Goal: Task Accomplishment & Management: Complete application form

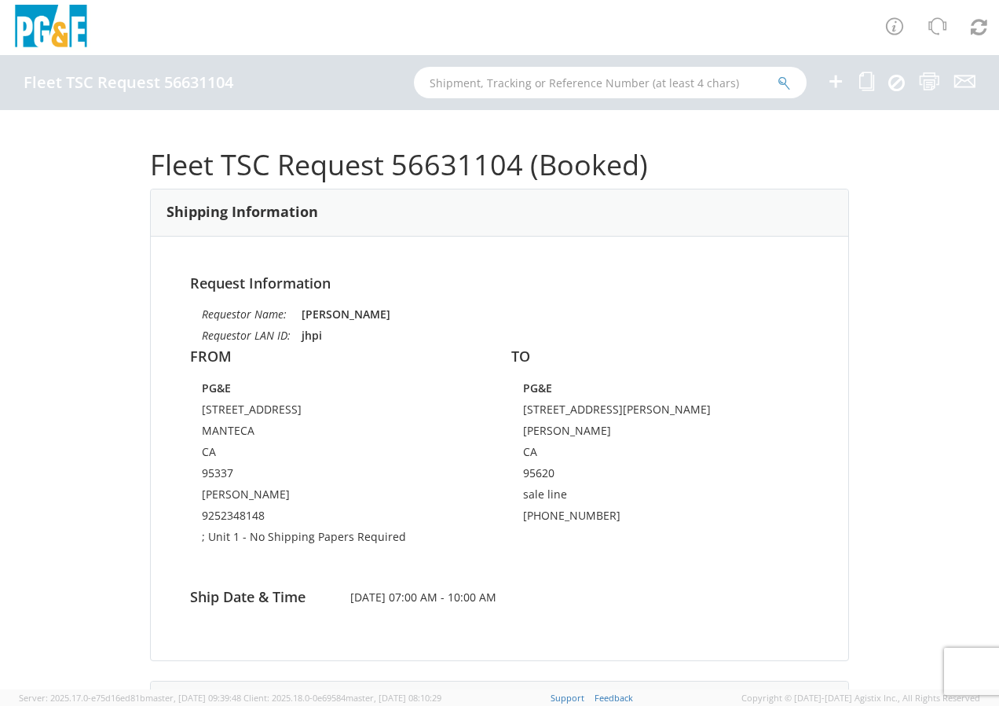
click at [126, 86] on h4 "Fleet TSC Request 56631104" at bounding box center [129, 82] width 210 height 17
click at [835, 83] on icon at bounding box center [836, 82] width 19 height 20
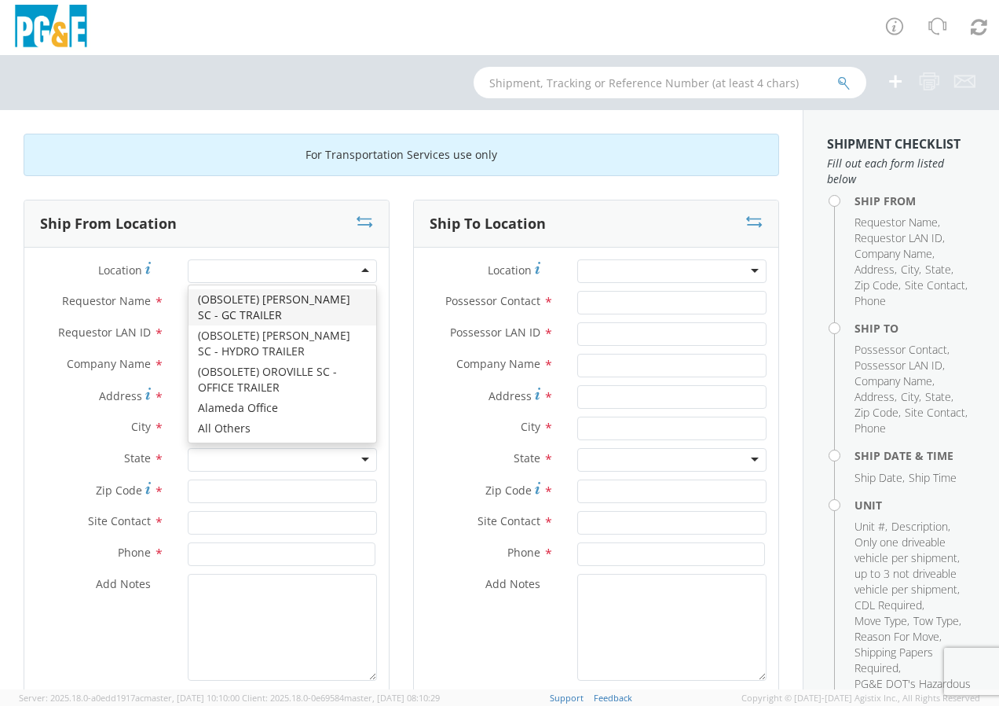
click at [355, 270] on div at bounding box center [282, 271] width 189 height 24
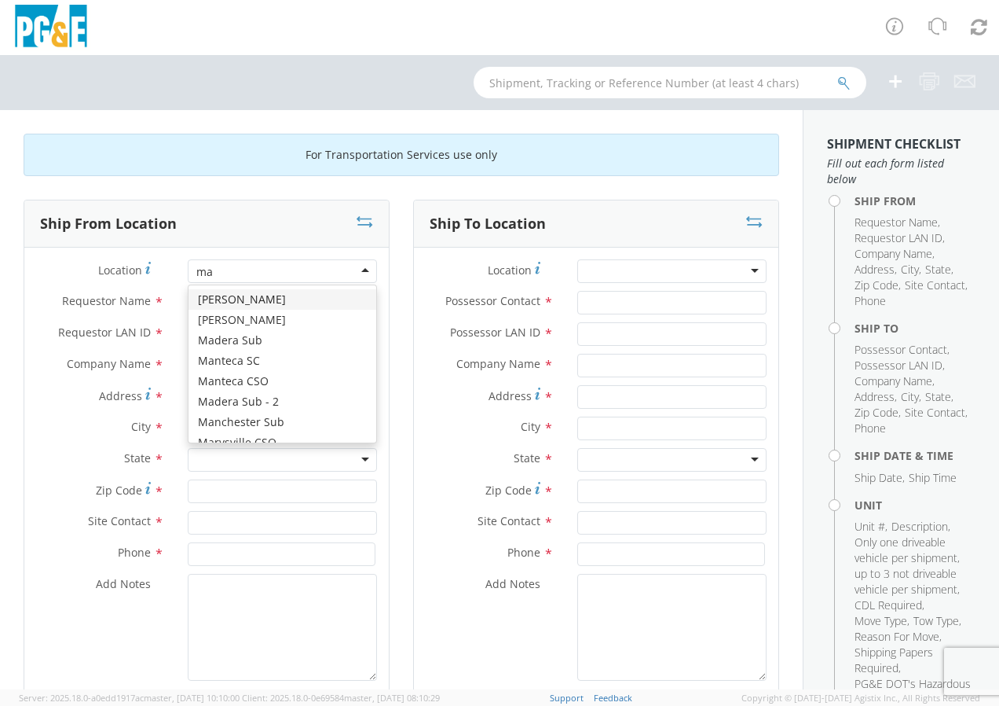
type input "man"
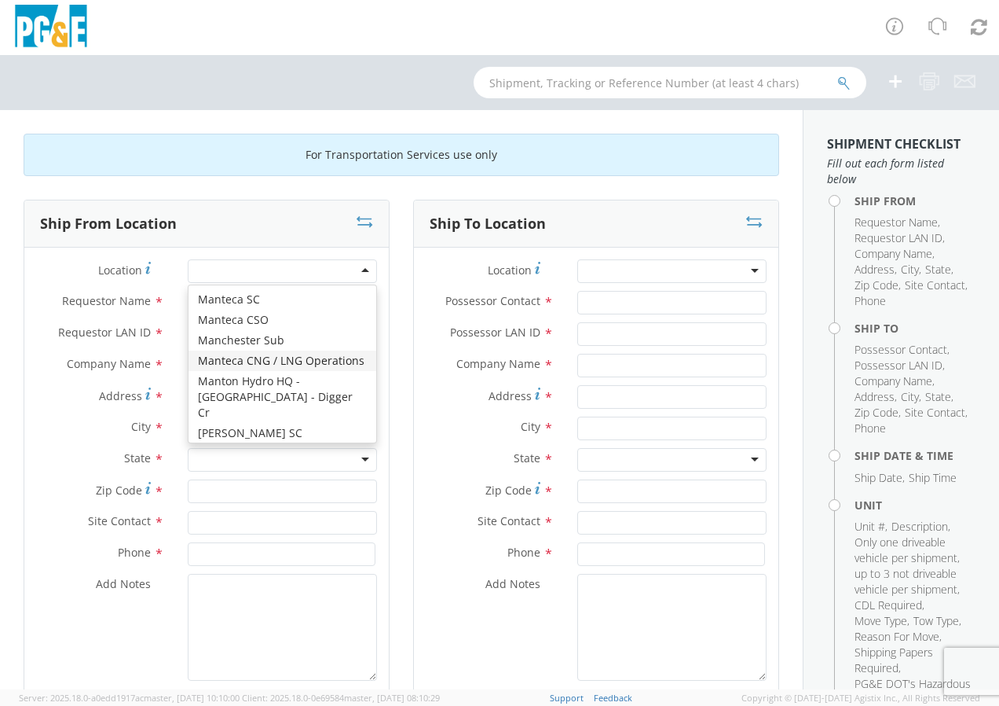
type input "PG&E"
type input "[STREET_ADDRESS]"
type input "MANTECA"
type input "95337"
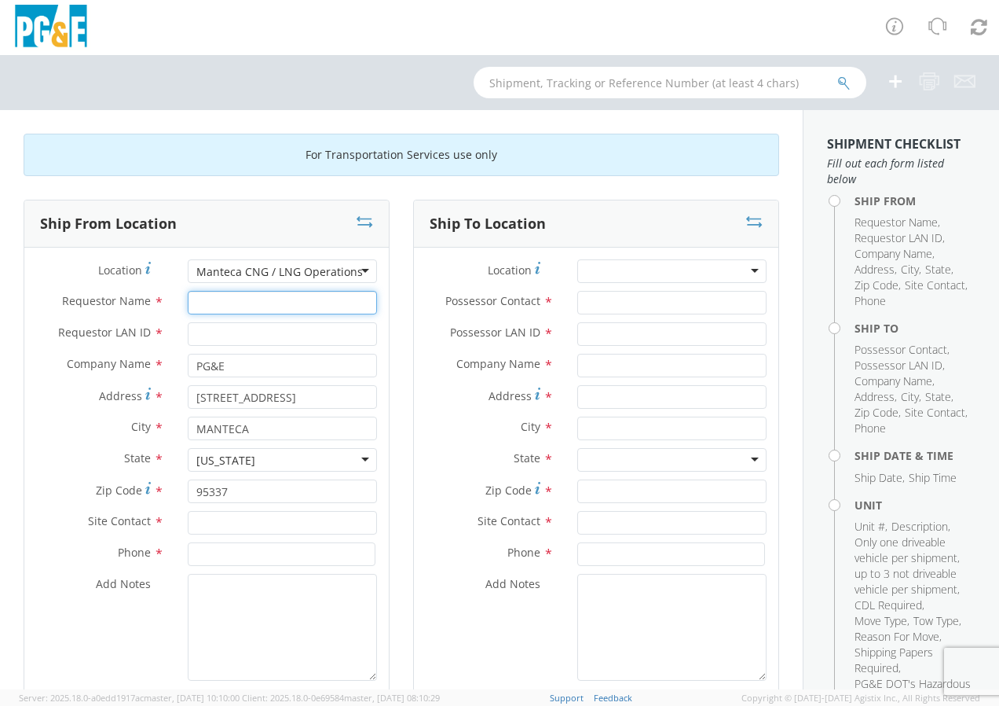
click at [201, 306] on input "Requestor Name *" at bounding box center [282, 303] width 189 height 24
type input "j"
type input "[PERSON_NAME]"
type input "JHPI"
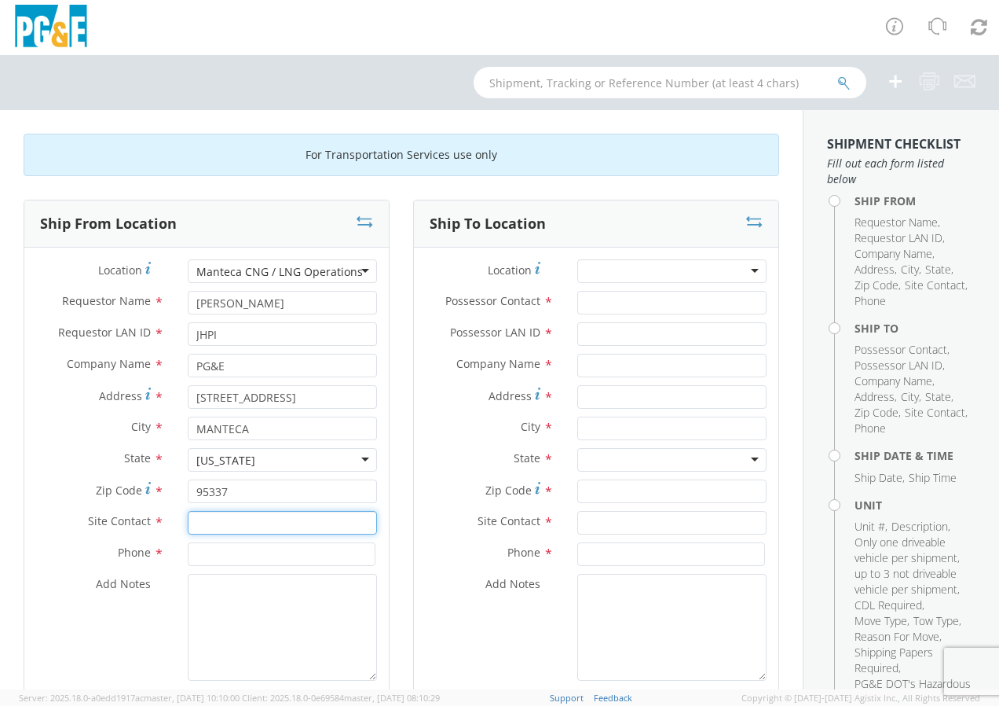
click at [244, 530] on input "text" at bounding box center [282, 523] width 189 height 24
type input "[PERSON_NAME]"
type input "9252348148"
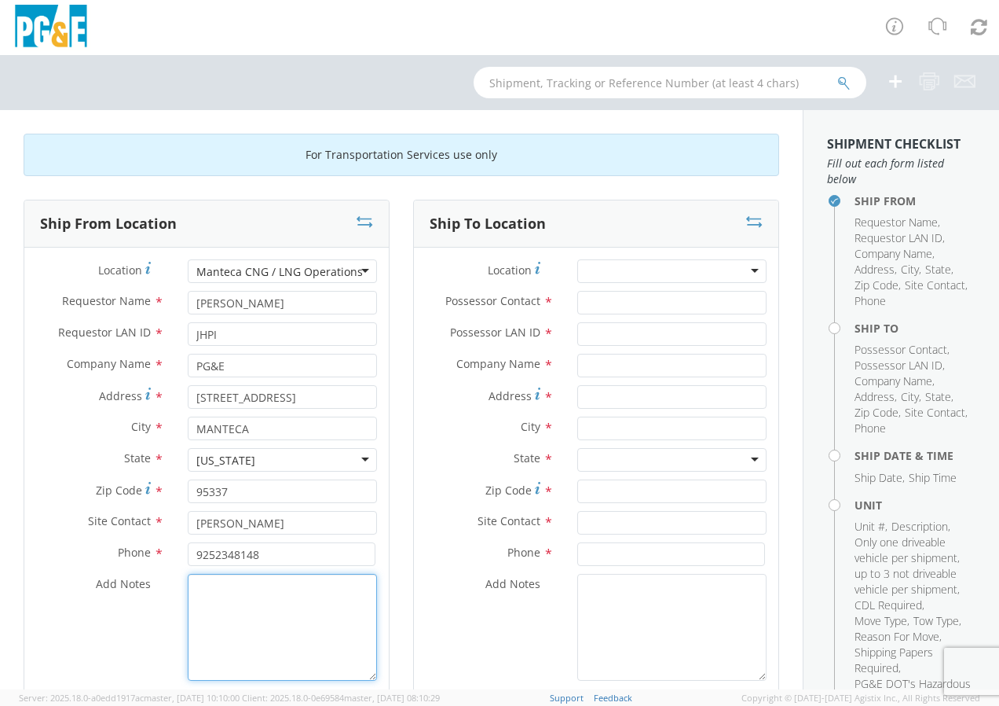
click at [234, 615] on textarea "Add Notes *" at bounding box center [282, 627] width 189 height 107
type textarea "T"
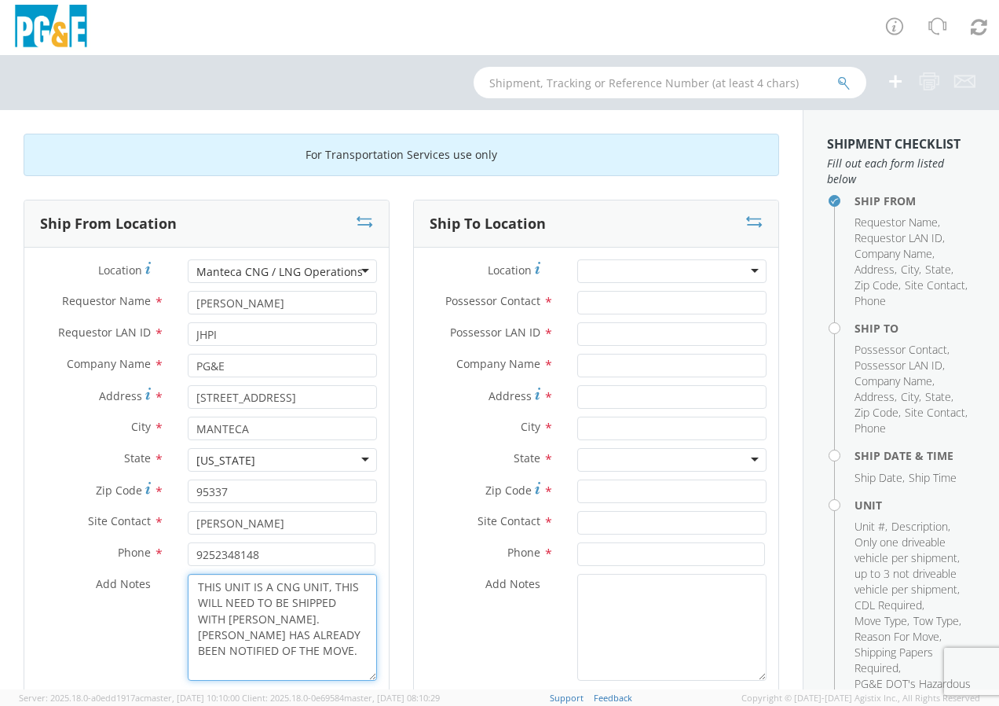
type textarea "THIS UNIT IS A CNG UNIT, THIS WILL NEED TO BE SHIPPED WITH [PERSON_NAME]. [PERS…"
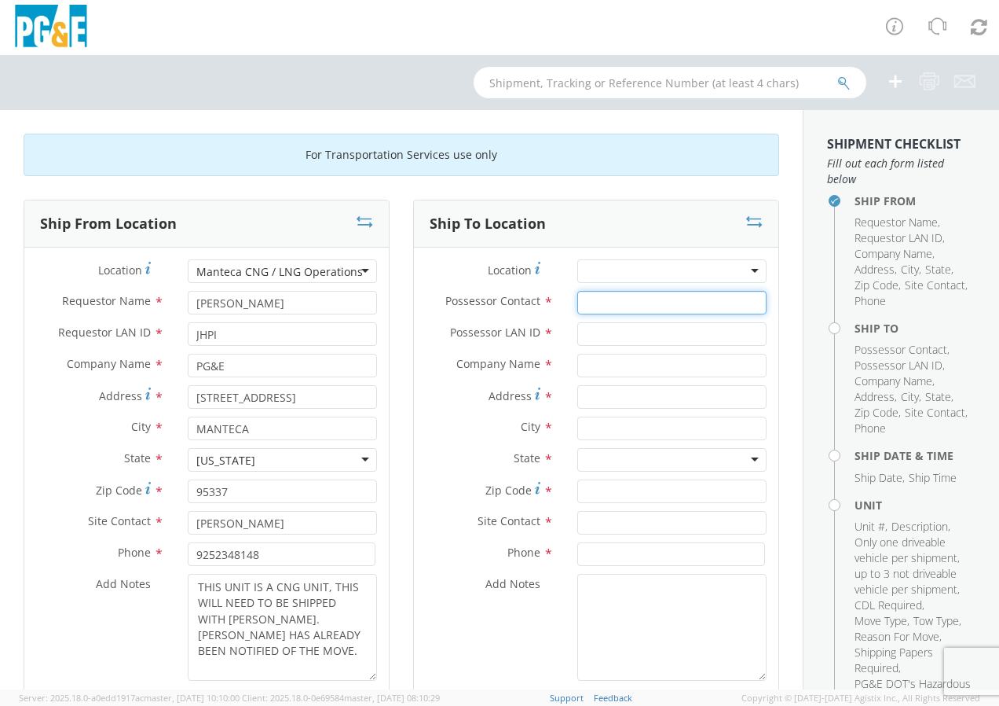
click at [617, 306] on input "Possessor Contact *" at bounding box center [672, 303] width 189 height 24
type input "[PERSON_NAME]"
type input "JHPI"
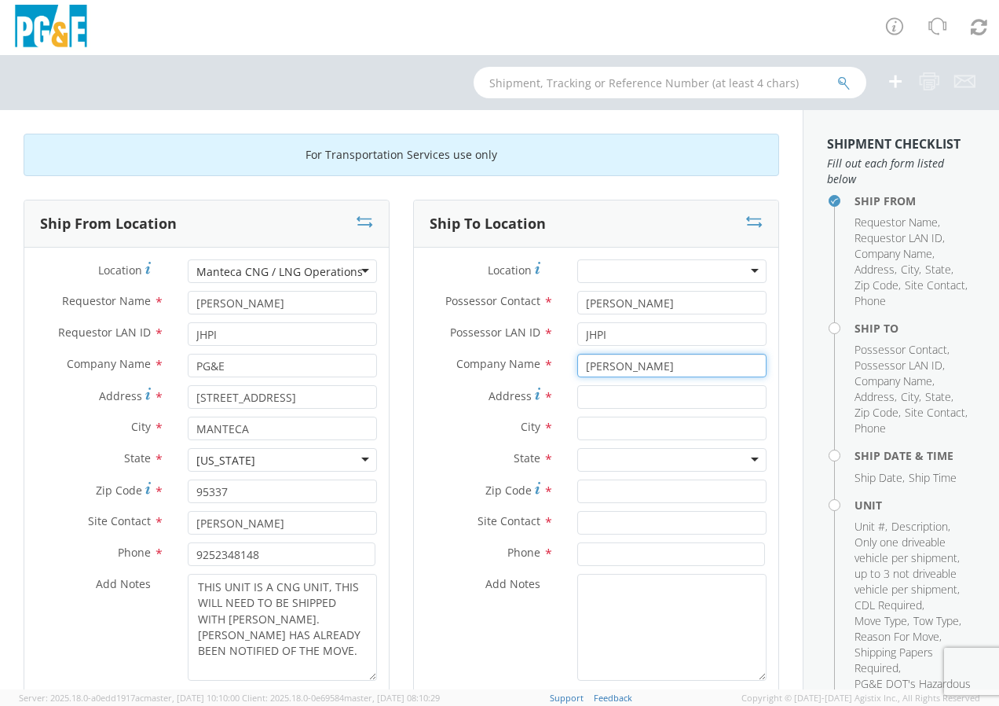
type input "[PERSON_NAME]"
type input "[STREET_ADDRESS]"
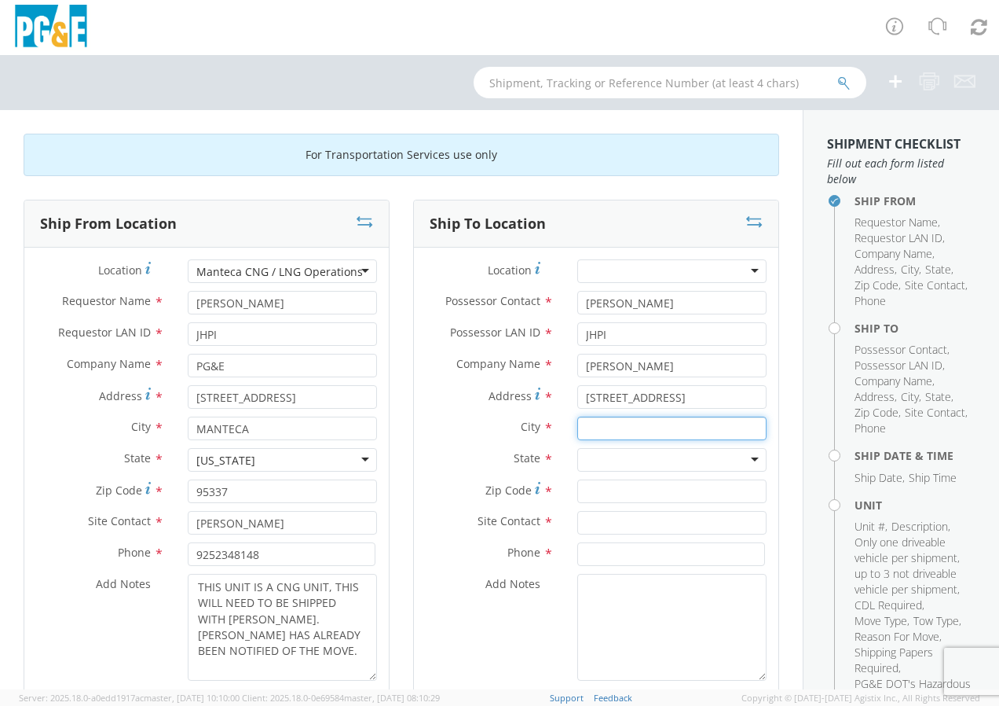
click at [597, 431] on input "text" at bounding box center [672, 428] width 189 height 24
type input "LODI"
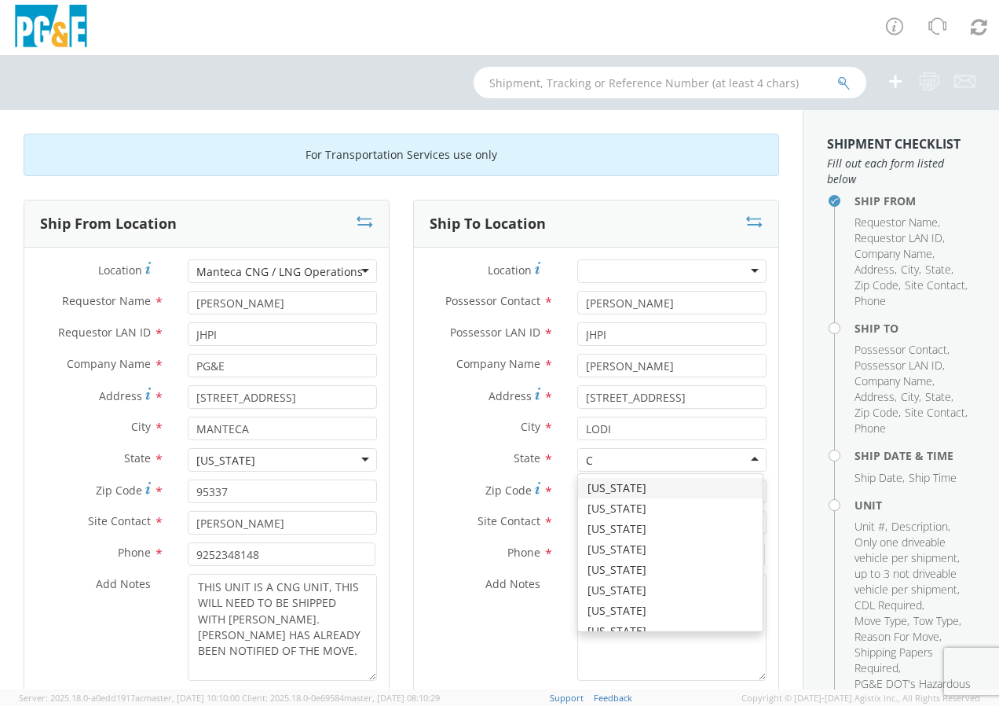
type input "CA"
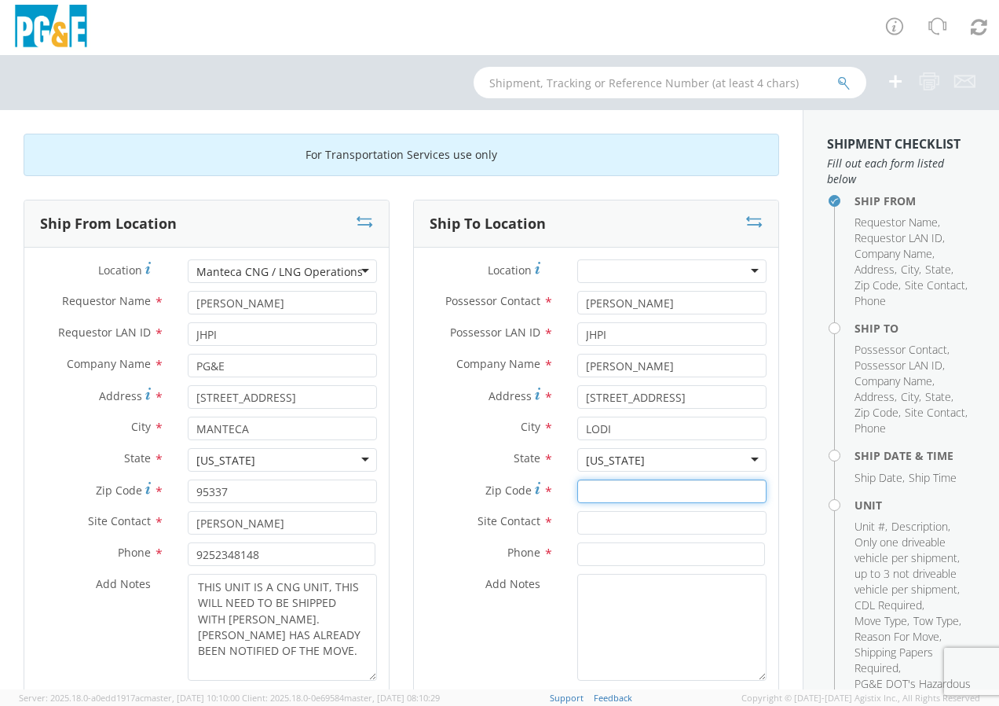
click at [603, 488] on input "Zip Code *" at bounding box center [672, 491] width 189 height 24
type input "95240"
click at [601, 519] on input "text" at bounding box center [672, 523] width 189 height 24
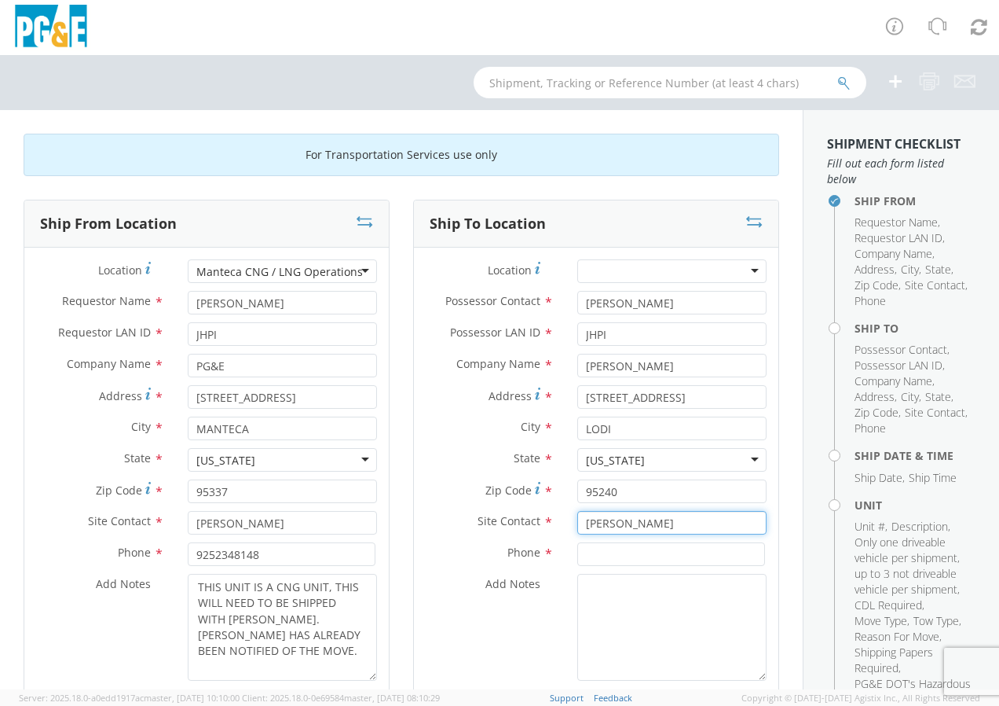
type input "[PERSON_NAME]"
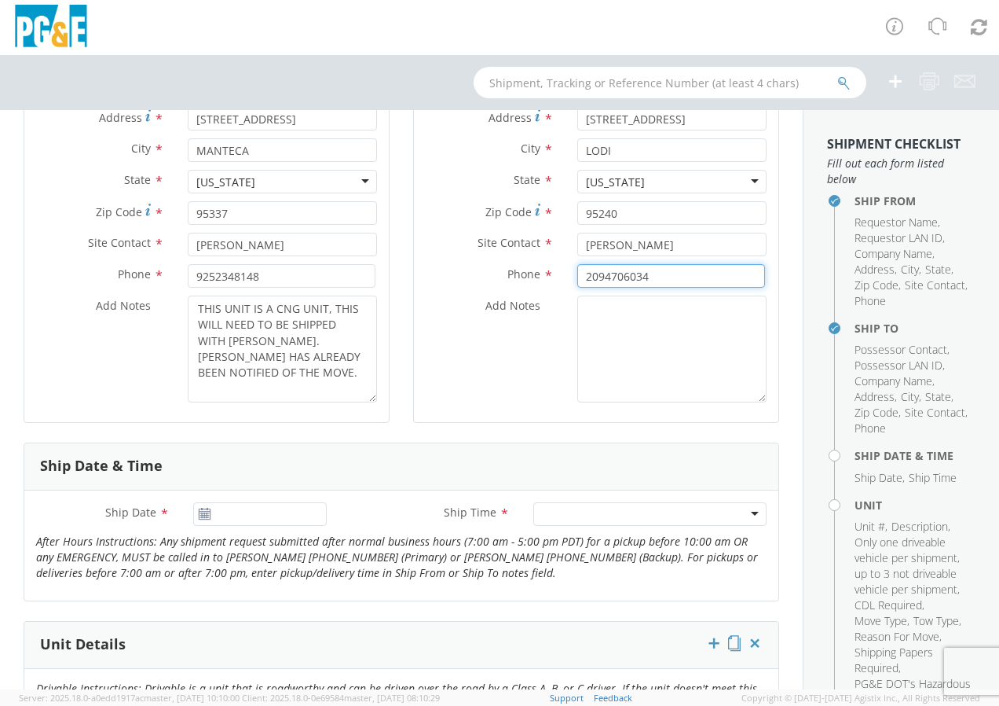
scroll to position [314, 0]
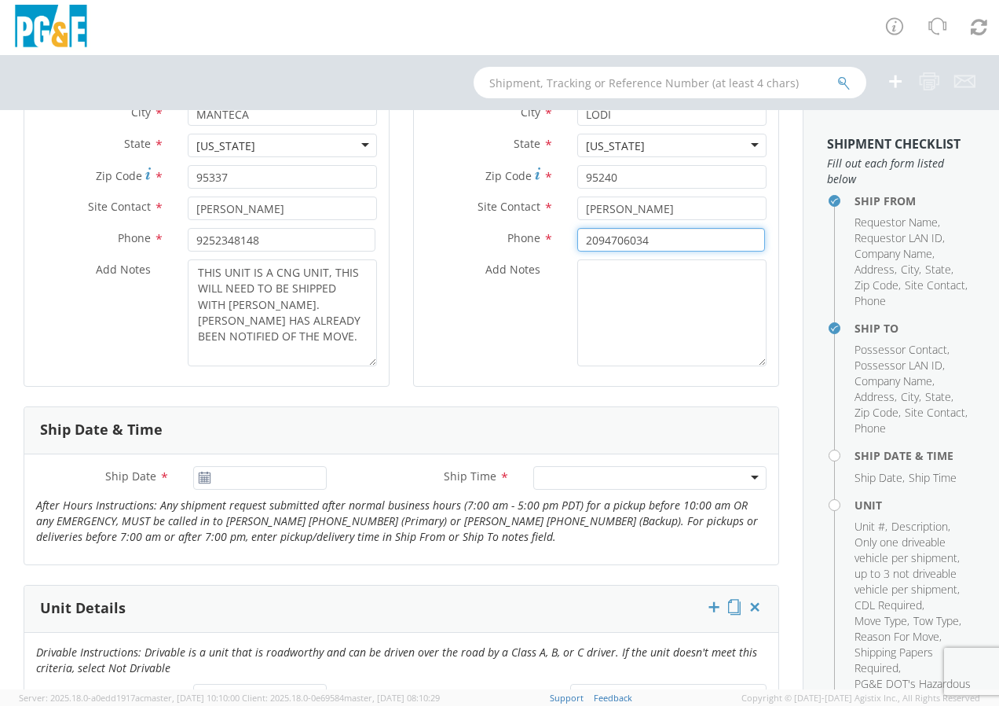
type input "2094706034"
click at [202, 479] on use at bounding box center [204, 476] width 11 height 11
click at [201, 479] on use at bounding box center [204, 476] width 11 height 11
click at [207, 476] on icon at bounding box center [204, 477] width 13 height 13
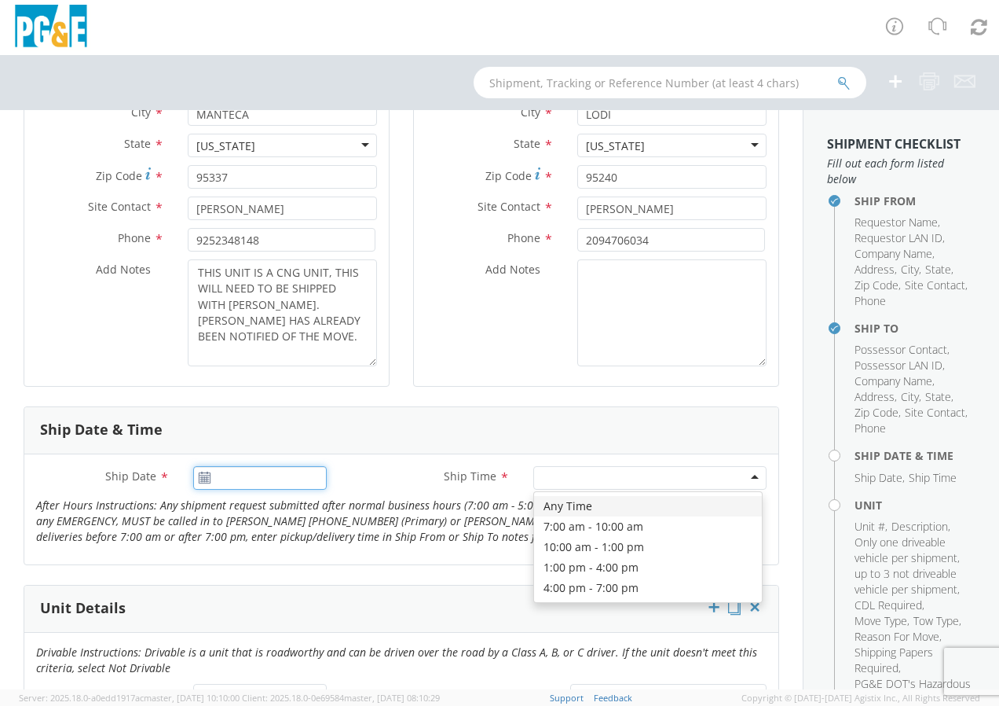
type input "[DATE]"
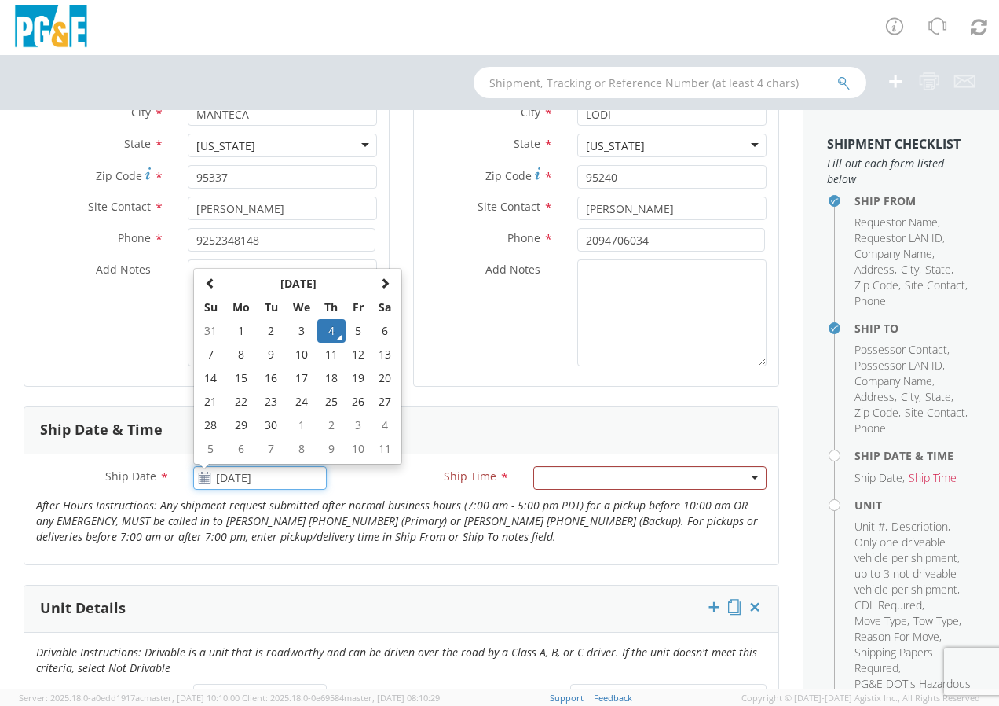
click at [240, 480] on input "[DATE]" at bounding box center [260, 478] width 134 height 24
click at [328, 328] on td "4" at bounding box center [331, 331] width 28 height 24
click at [328, 328] on textarea "THIS UNIT IS A CNG UNIT, THIS WILL NEED TO BE SHIPPED WITH [PERSON_NAME]. [PERS…" at bounding box center [282, 312] width 189 height 107
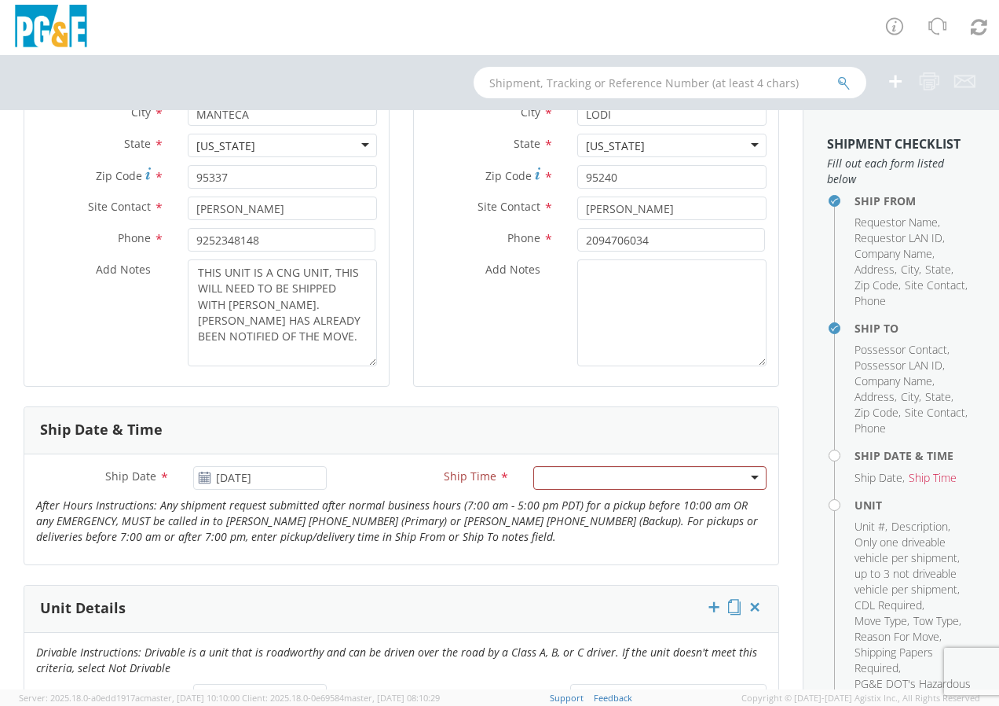
click at [596, 475] on div at bounding box center [650, 478] width 233 height 24
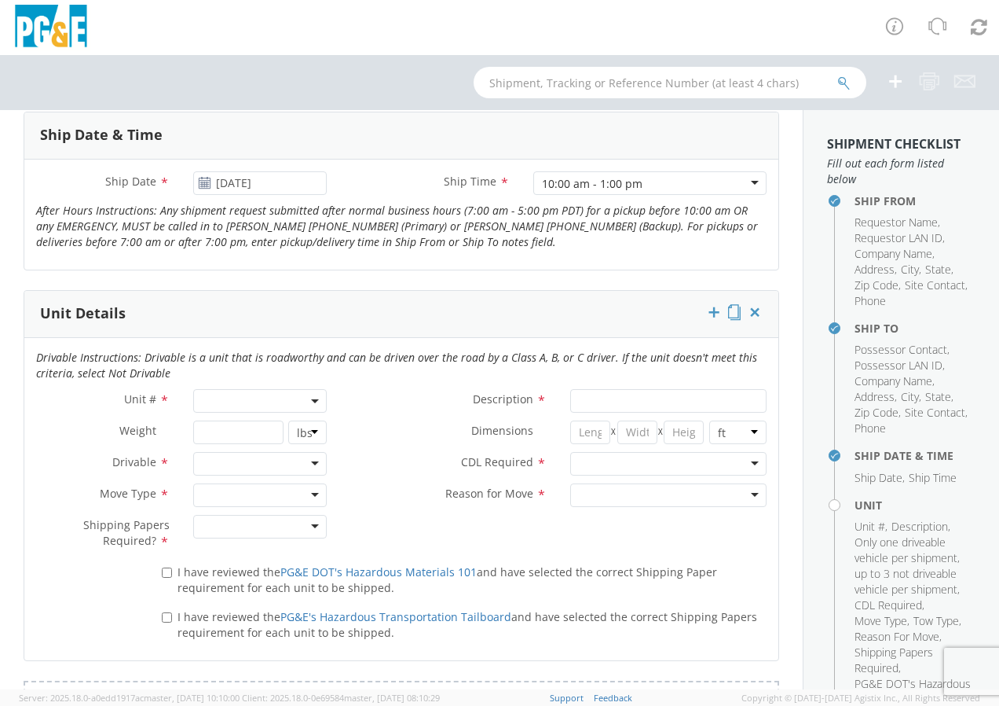
scroll to position [629, 0]
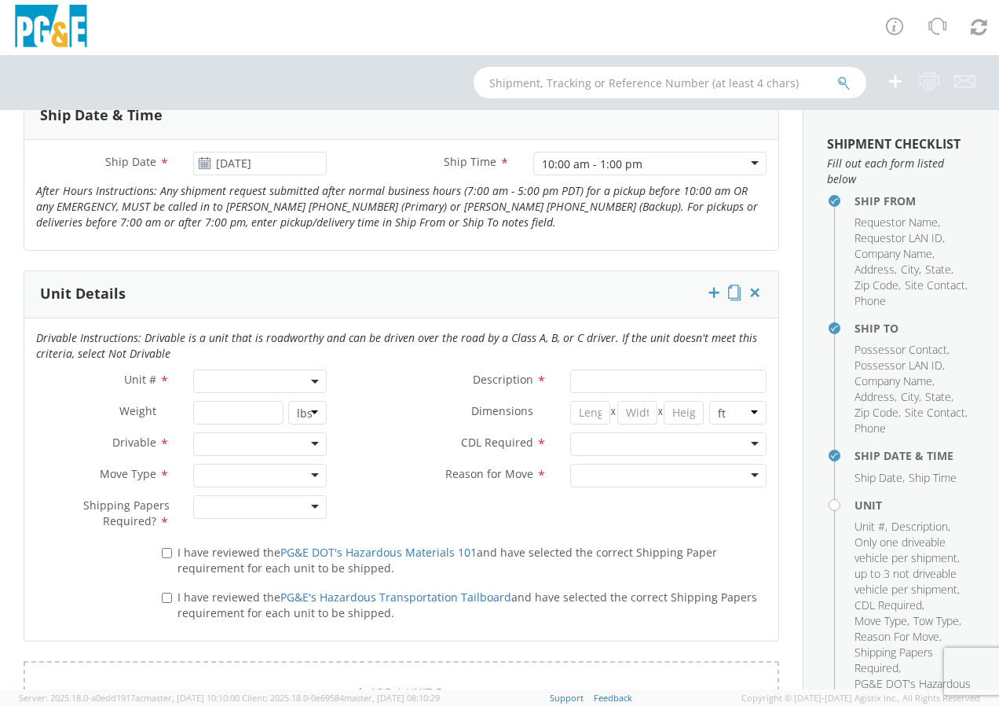
click at [302, 380] on span at bounding box center [260, 381] width 134 height 24
click at [231, 405] on input "search" at bounding box center [258, 407] width 123 height 24
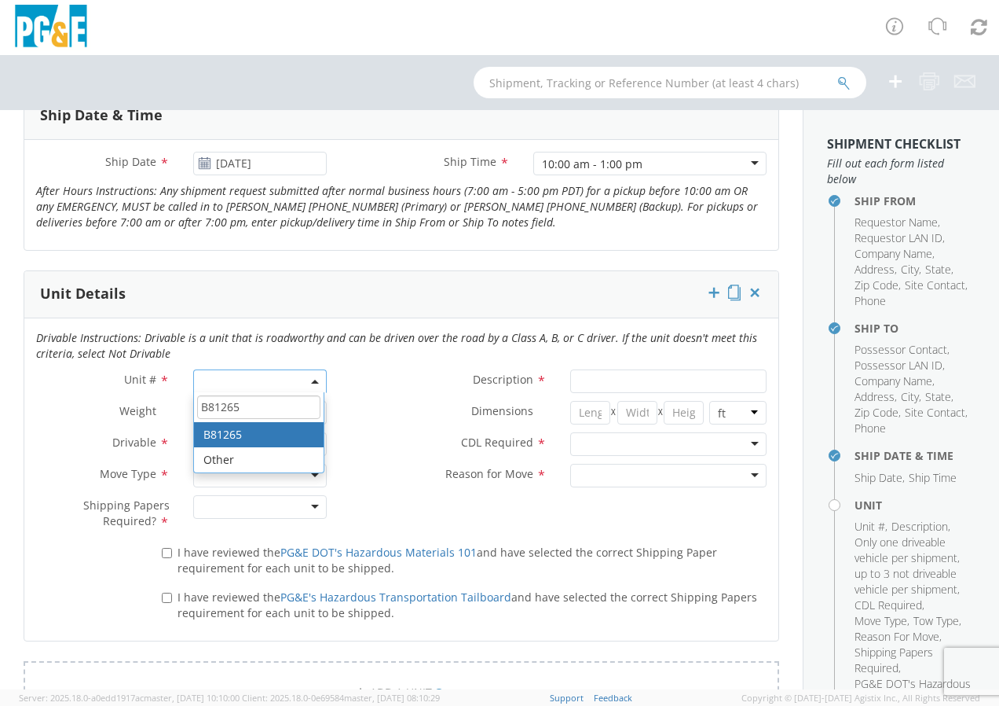
type input "B81265"
type input "TRAILER; FLATBED-5TH"
type input "18600"
select select "B81265"
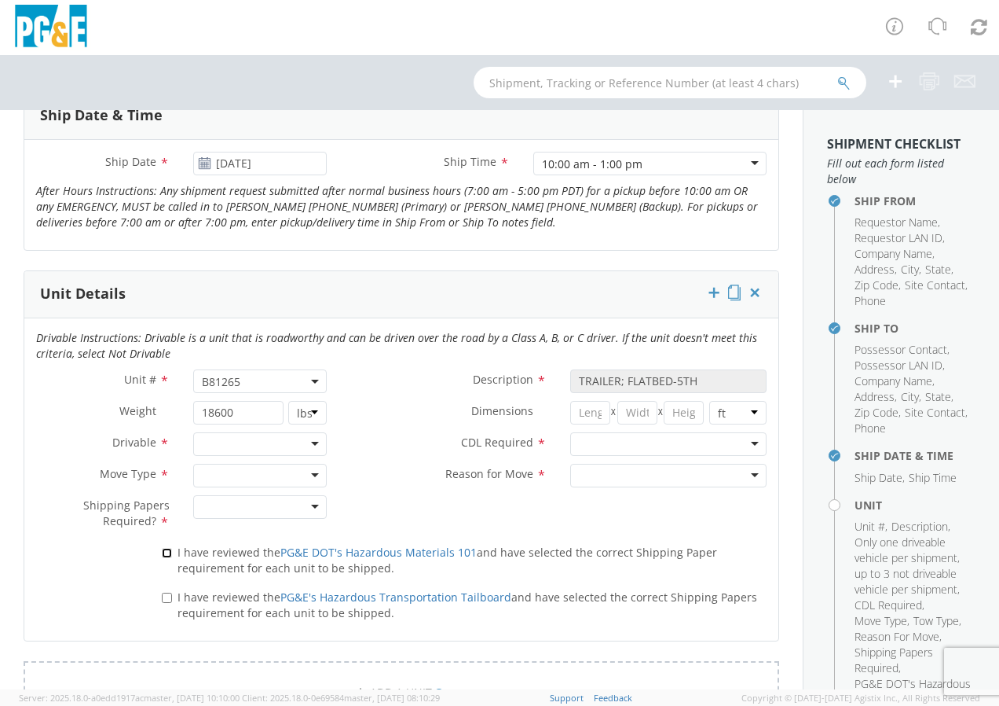
click at [162, 551] on input "I have reviewed the PG&E DOT's Hazardous Materials 101 and have selected the co…" at bounding box center [167, 553] width 10 height 10
checkbox input "true"
click at [165, 598] on input "I have reviewed the PG&E's Hazardous Transportation Tailboard and have selected…" at bounding box center [167, 597] width 10 height 10
checkbox input "true"
click at [310, 447] on div at bounding box center [260, 444] width 134 height 24
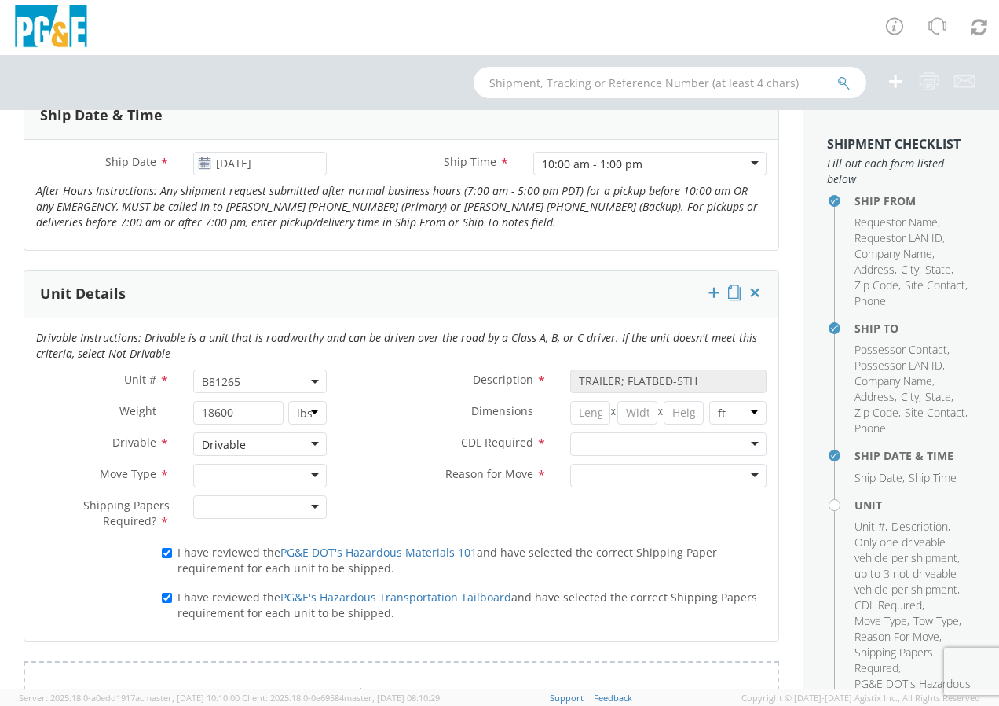
click at [307, 471] on div at bounding box center [260, 476] width 134 height 24
click at [227, 575] on div "Auction Critical Emergency Non-Emergency" at bounding box center [259, 535] width 130 height 90
click at [311, 505] on div at bounding box center [260, 507] width 134 height 24
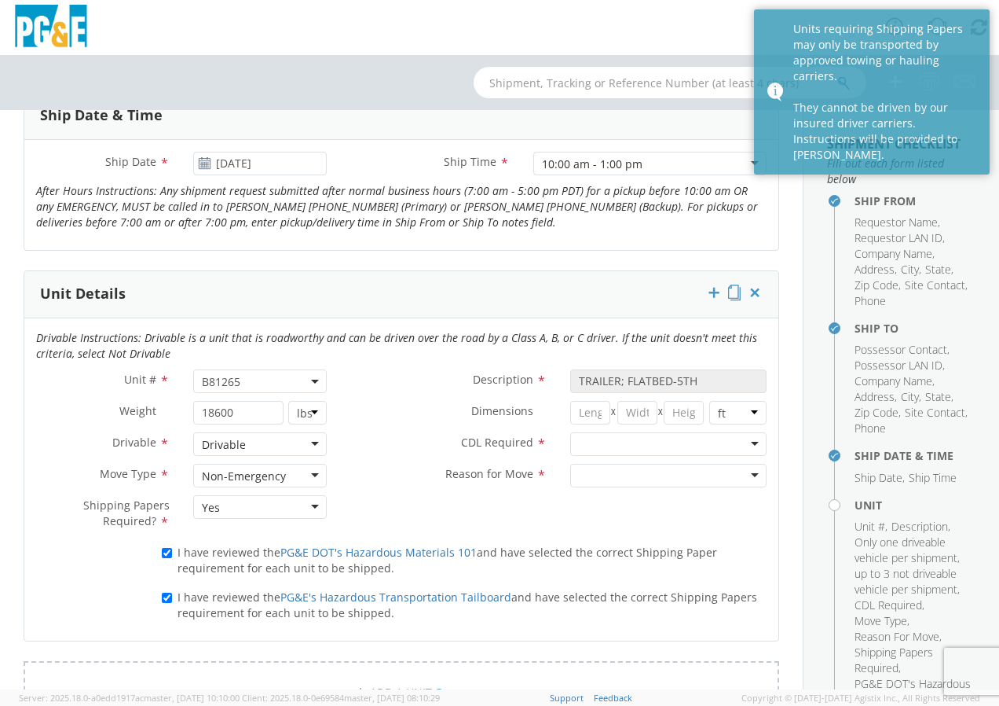
click at [735, 438] on div at bounding box center [668, 444] width 196 height 24
click at [740, 477] on div at bounding box center [668, 476] width 196 height 24
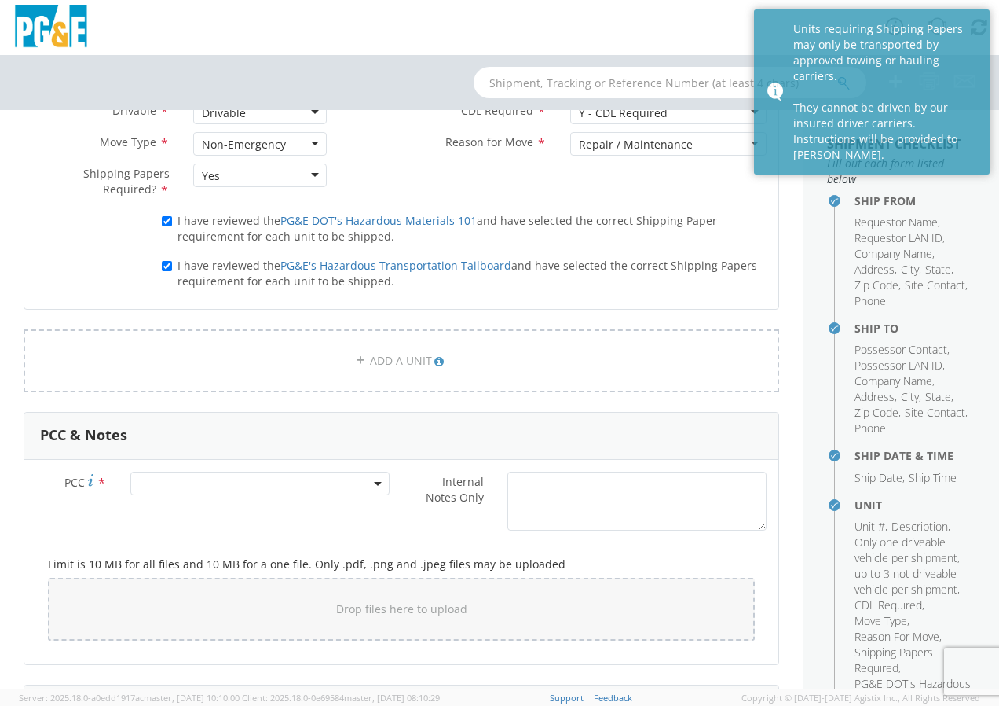
scroll to position [943, 0]
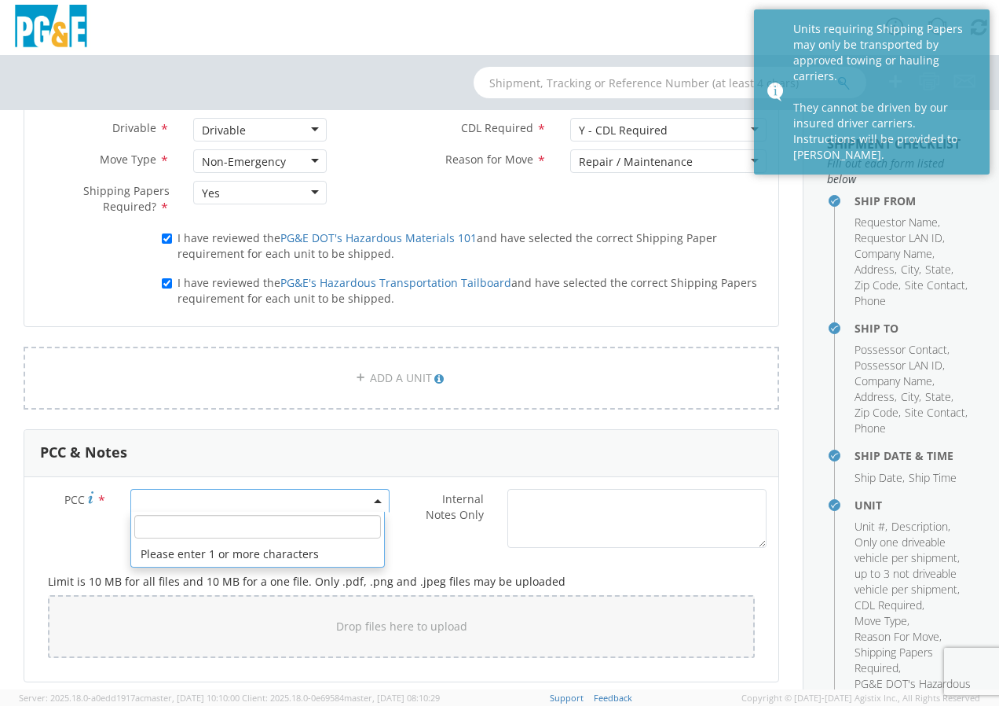
click at [161, 497] on span at bounding box center [259, 501] width 259 height 24
click at [152, 527] on input "number" at bounding box center [257, 527] width 247 height 24
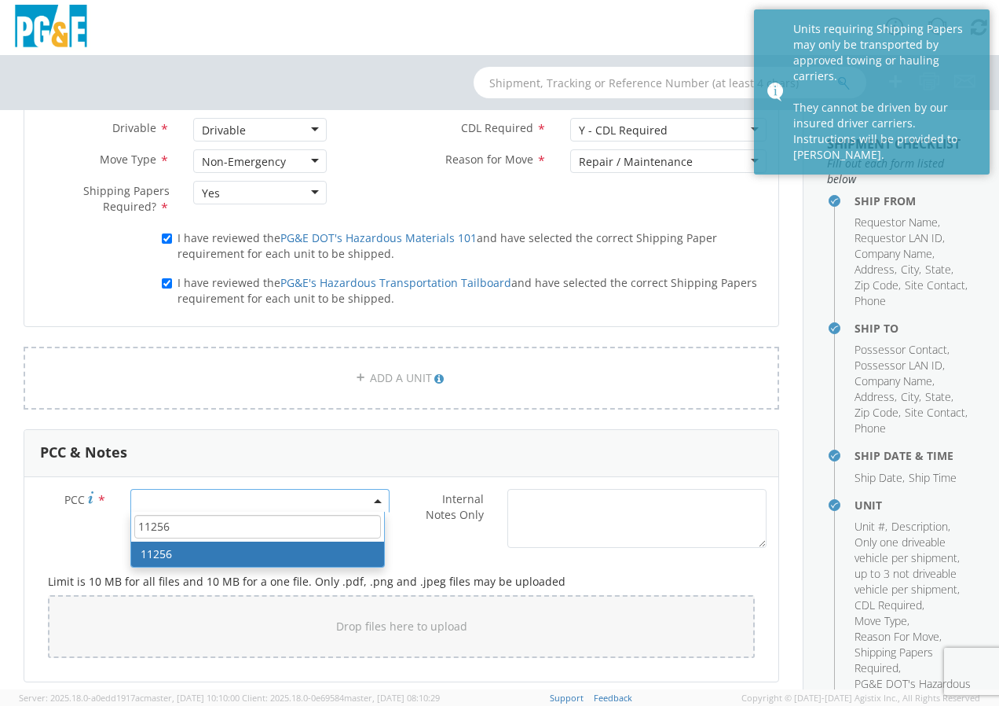
type input "11256"
select select "11256"
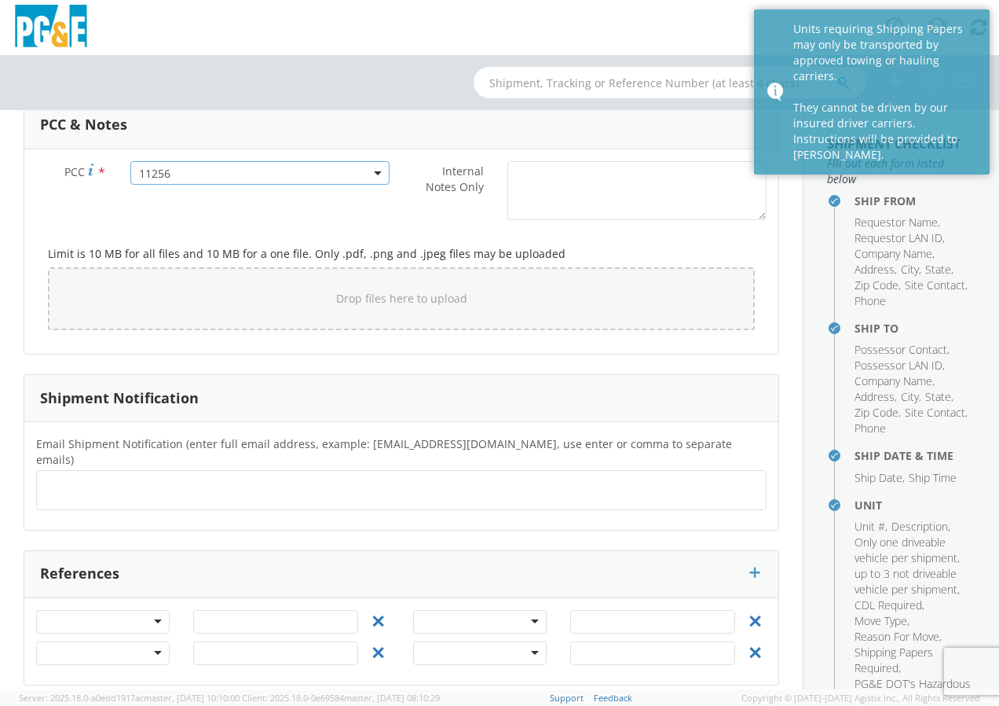
scroll to position [328, 0]
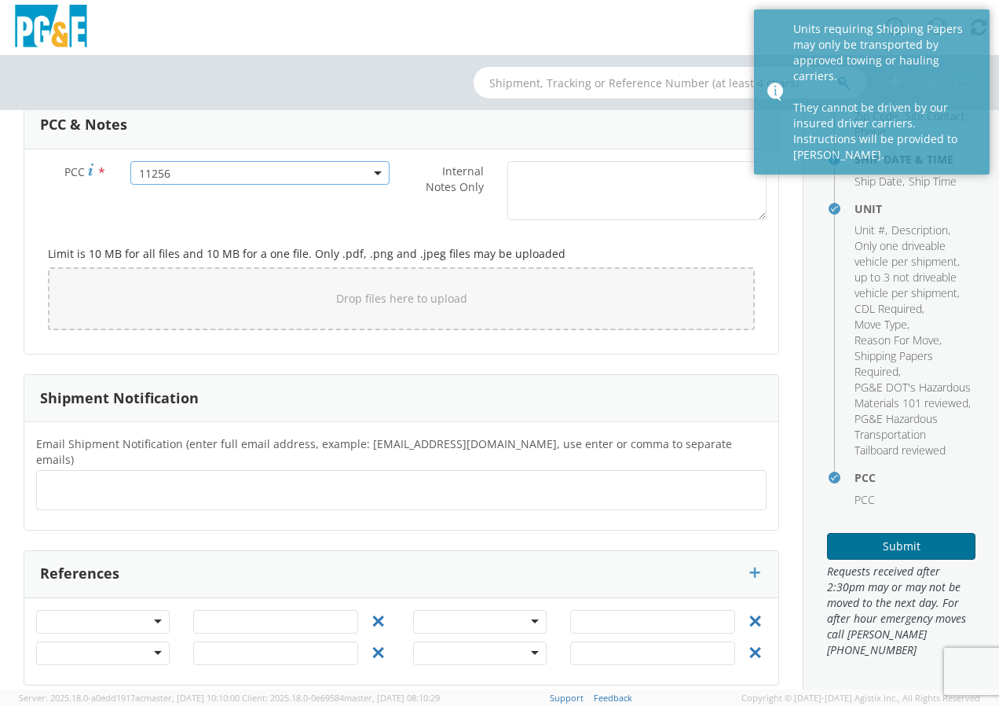
click at [881, 542] on button "Submit" at bounding box center [901, 546] width 149 height 27
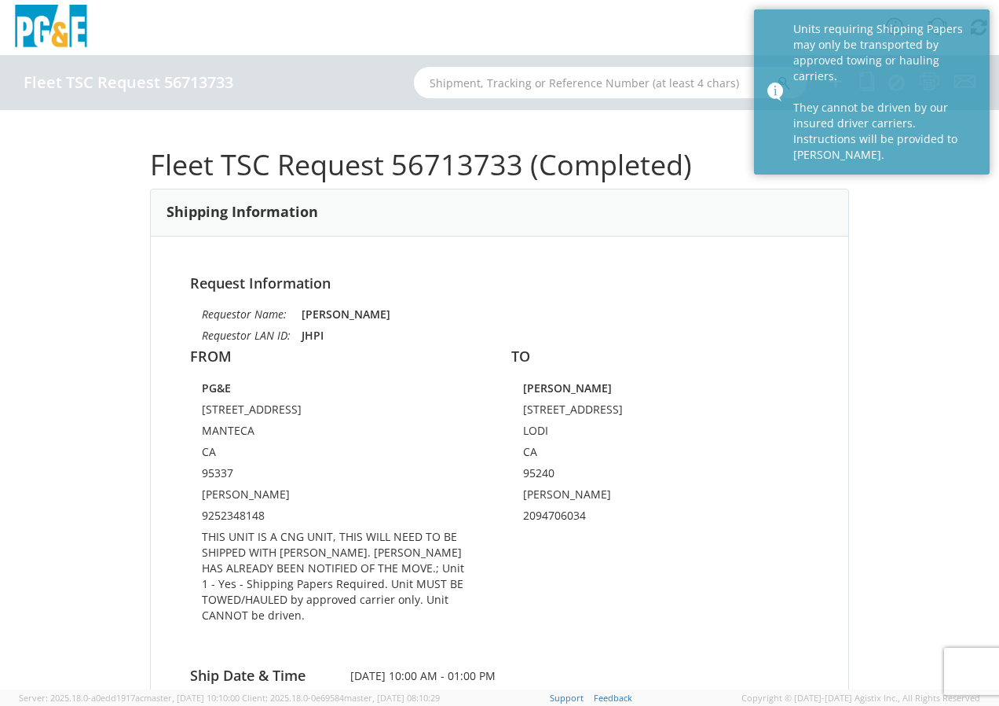
click at [886, 241] on div "Fleet TSC Request 56713733 (Completed) Shipping Information Request Information…" at bounding box center [499, 399] width 999 height 579
click at [915, 207] on div "Fleet TSC Request 56713733 (Completed) Shipping Information Request Information…" at bounding box center [499, 399] width 999 height 579
